Goal: Information Seeking & Learning: Find specific fact

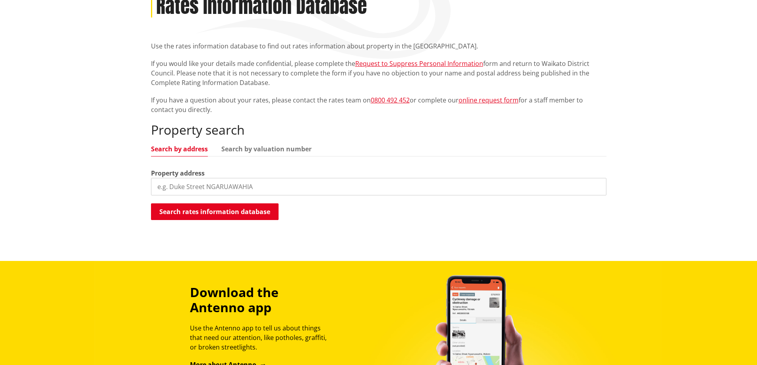
scroll to position [119, 0]
click at [198, 187] on input "search" at bounding box center [379, 186] width 456 height 17
click at [213, 209] on button "Search rates information database" at bounding box center [215, 212] width 128 height 17
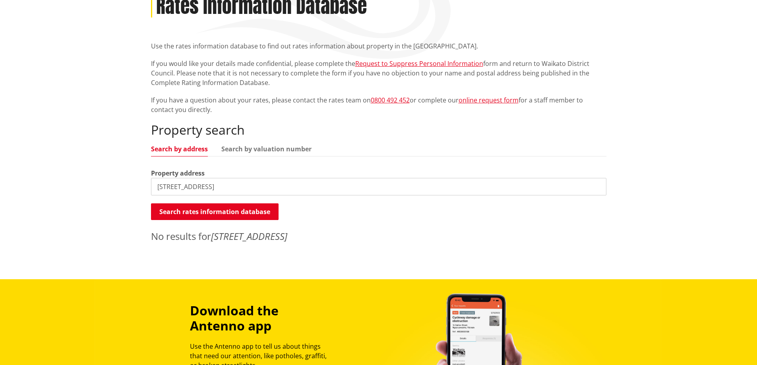
click at [224, 186] on input "33 Riverine Rd" at bounding box center [379, 186] width 456 height 17
click at [256, 183] on input "33 Riverine Rd, Te Kauwhata" at bounding box center [379, 186] width 456 height 17
drag, startPoint x: 248, startPoint y: 183, endPoint x: 199, endPoint y: 184, distance: 48.9
click at [199, 184] on input "33 Riverine Rd, Te Kauwhata" at bounding box center [379, 186] width 456 height 17
type input "33 Riverine Rd"
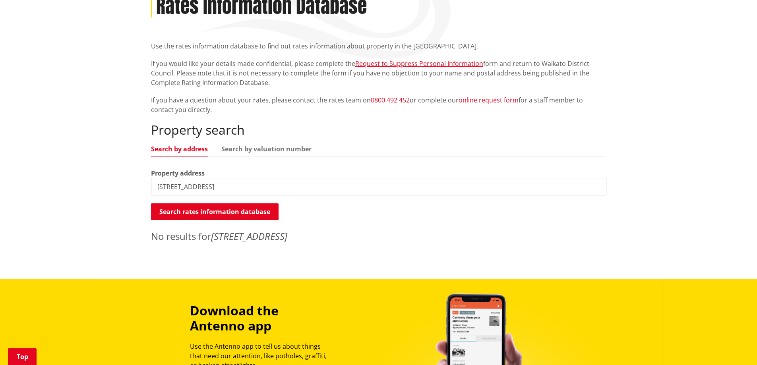
click at [232, 187] on input "33 Riverine Rd" at bounding box center [379, 186] width 456 height 17
click at [230, 212] on button "Search rates information database" at bounding box center [215, 212] width 128 height 17
click at [204, 188] on input "33 Riverine Rd" at bounding box center [379, 186] width 456 height 17
click at [257, 210] on button "Search rates information database" at bounding box center [215, 212] width 128 height 17
